Goal: Task Accomplishment & Management: Manage account settings

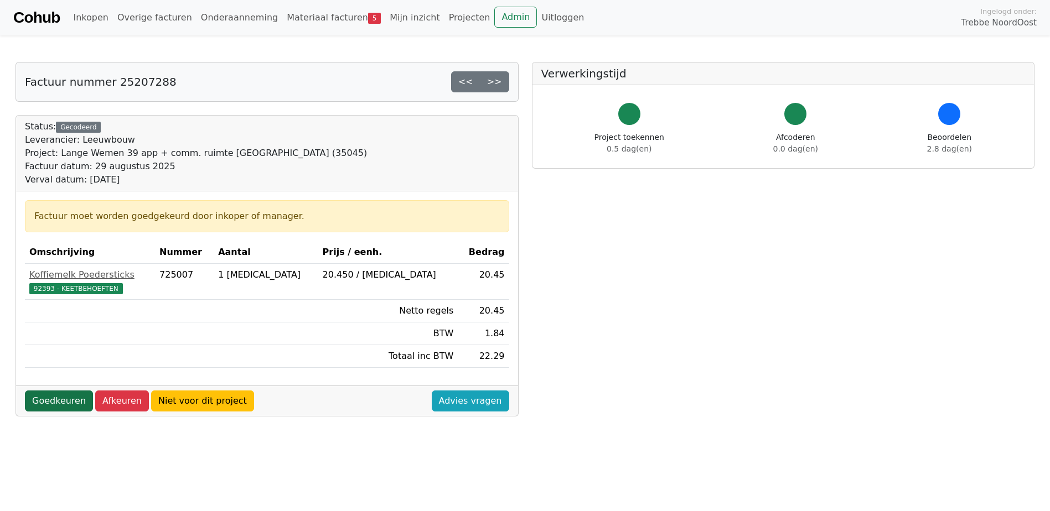
click at [61, 405] on link "Goedkeuren" at bounding box center [59, 401] width 68 height 21
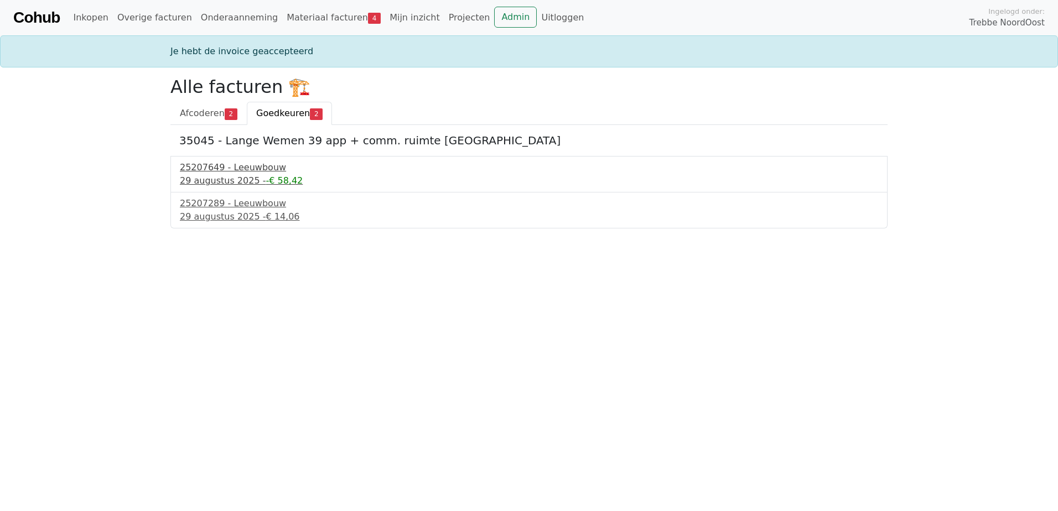
click at [219, 177] on div "29 augustus 2025 - -€ 58,42" at bounding box center [529, 180] width 698 height 13
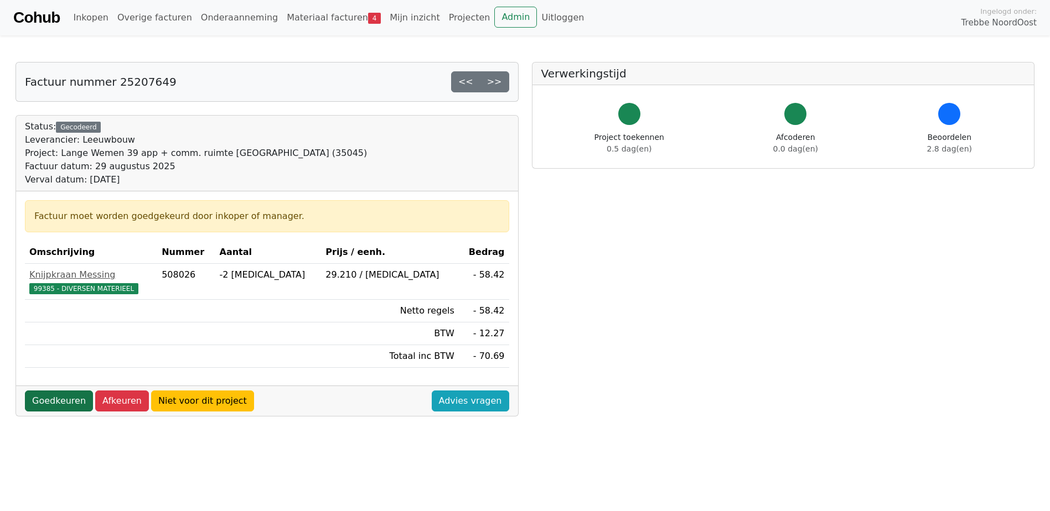
click at [61, 404] on link "Goedkeuren" at bounding box center [59, 401] width 68 height 21
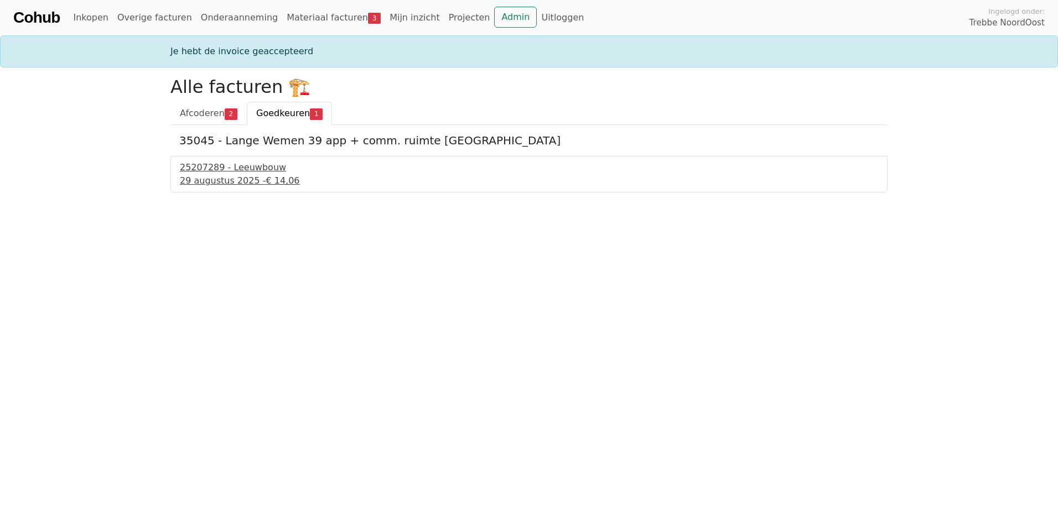
click at [199, 181] on div "29 augustus 2025 - € 14,06" at bounding box center [529, 180] width 698 height 13
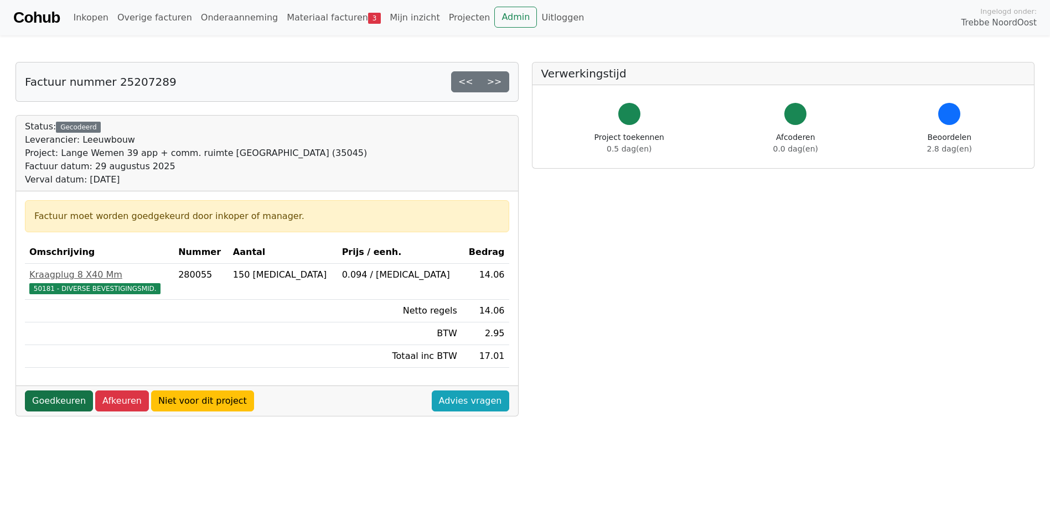
click at [66, 399] on link "Goedkeuren" at bounding box center [59, 401] width 68 height 21
